Goal: Download file/media

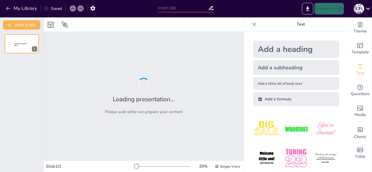
type input "Інновації у створенні штучних кісток: Технології та перспективи"
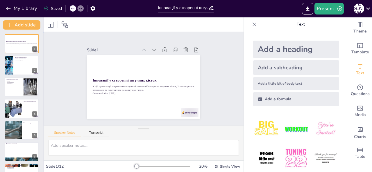
click at [229, 55] on div "Slide 1 Інновації у створенні штучних кісток У цій презентації ми розглянемо су…" at bounding box center [144, 79] width 200 height 94
click at [313, 24] on p "Text" at bounding box center [301, 24] width 84 height 14
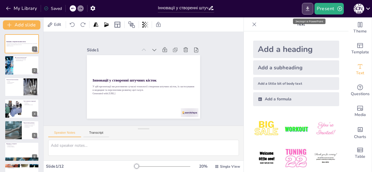
click at [310, 9] on icon "Export to PowerPoint" at bounding box center [308, 9] width 6 height 6
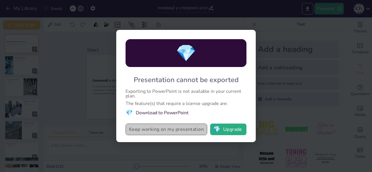
click at [181, 132] on button "Keep working on my presentation" at bounding box center [167, 130] width 82 height 12
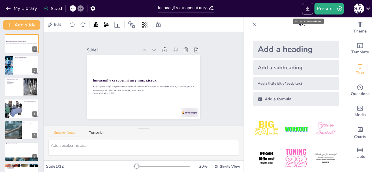
click at [303, 9] on button "Export to PowerPoint" at bounding box center [307, 9] width 11 height 12
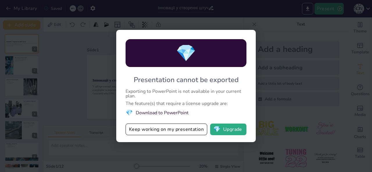
click at [168, 114] on li "💎 Download to PowerPoint" at bounding box center [186, 113] width 121 height 8
click at [225, 131] on button "💎 Upgrade" at bounding box center [228, 130] width 36 height 12
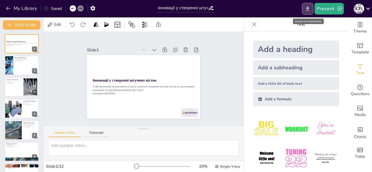
click at [307, 8] on icon "Export to PowerPoint" at bounding box center [308, 9] width 6 height 6
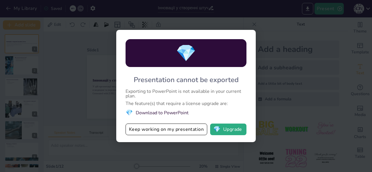
click at [194, 128] on button "Keep working on my presentation" at bounding box center [167, 130] width 82 height 12
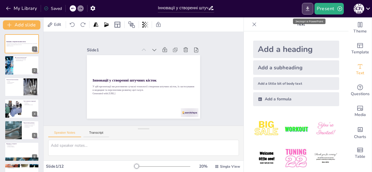
drag, startPoint x: 305, startPoint y: 12, endPoint x: 308, endPoint y: 6, distance: 7.3
click at [308, 6] on icon "Export to PowerPoint" at bounding box center [308, 9] width 6 height 6
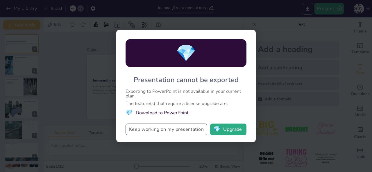
click at [138, 131] on button "Keep working on my presentation" at bounding box center [167, 130] width 82 height 12
